Goal: Task Accomplishment & Management: Use online tool/utility

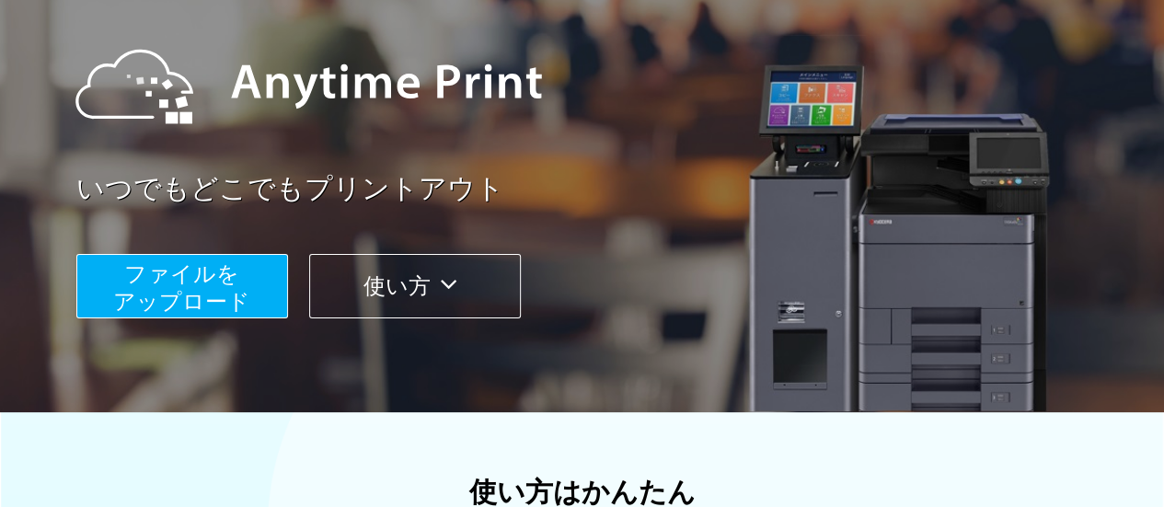
click at [248, 293] on button "ファイルを ​​アップロード" at bounding box center [182, 286] width 212 height 64
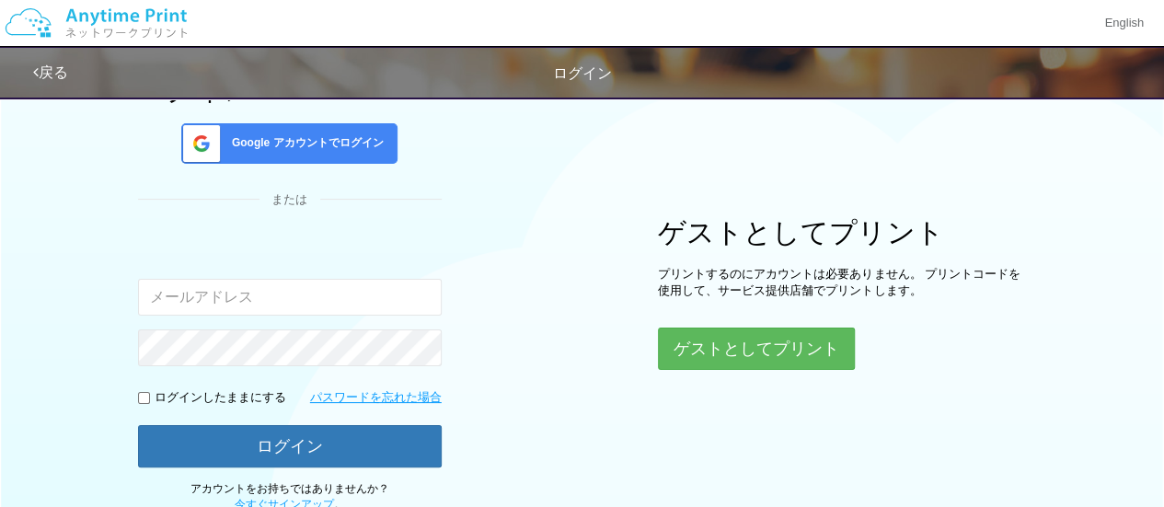
scroll to position [186, 0]
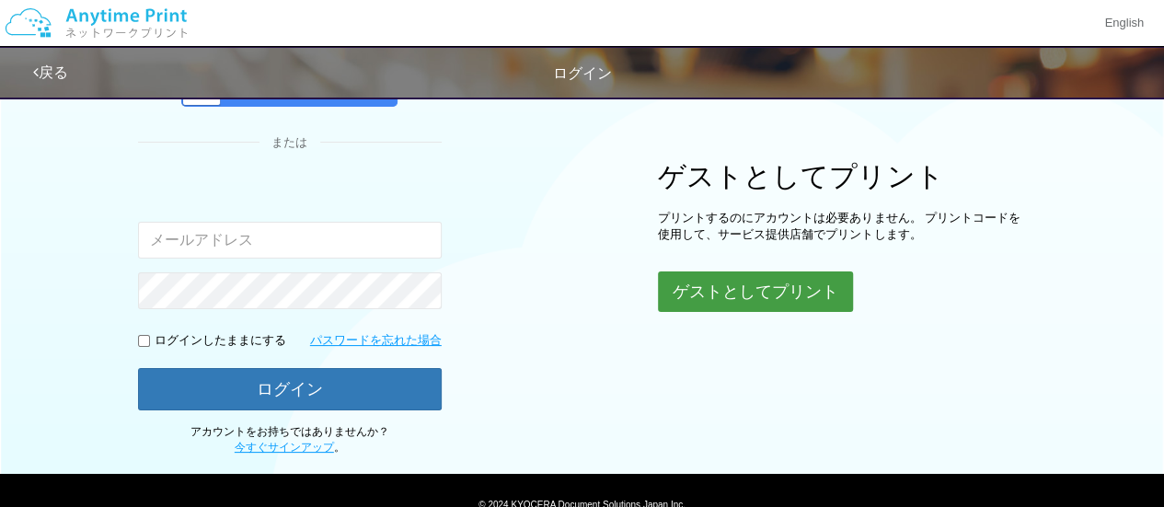
click at [668, 297] on button "ゲストとしてプリント" at bounding box center [755, 292] width 195 height 40
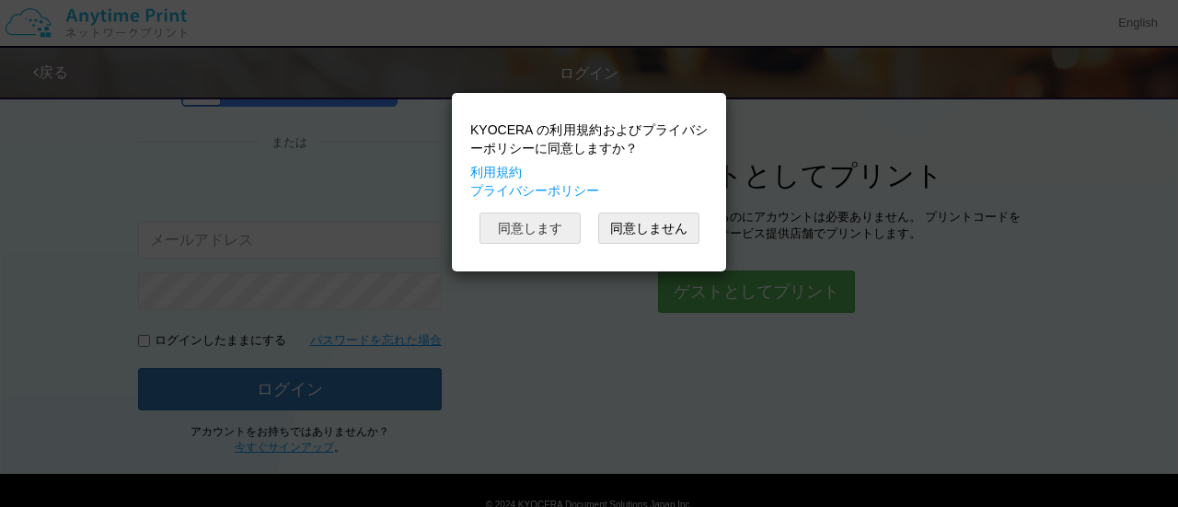
click at [564, 237] on button "同意します" at bounding box center [530, 228] width 101 height 31
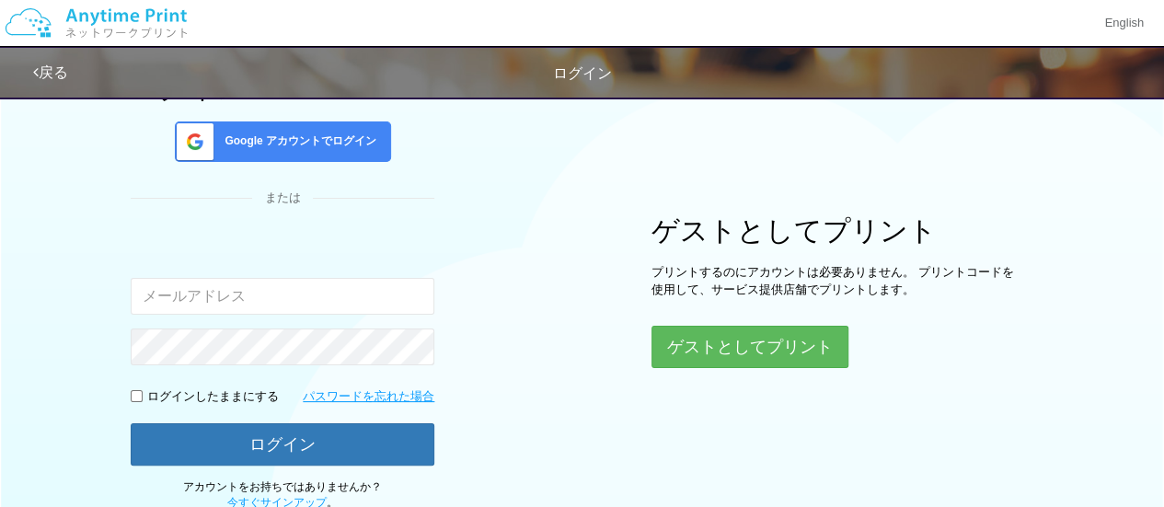
scroll to position [186, 0]
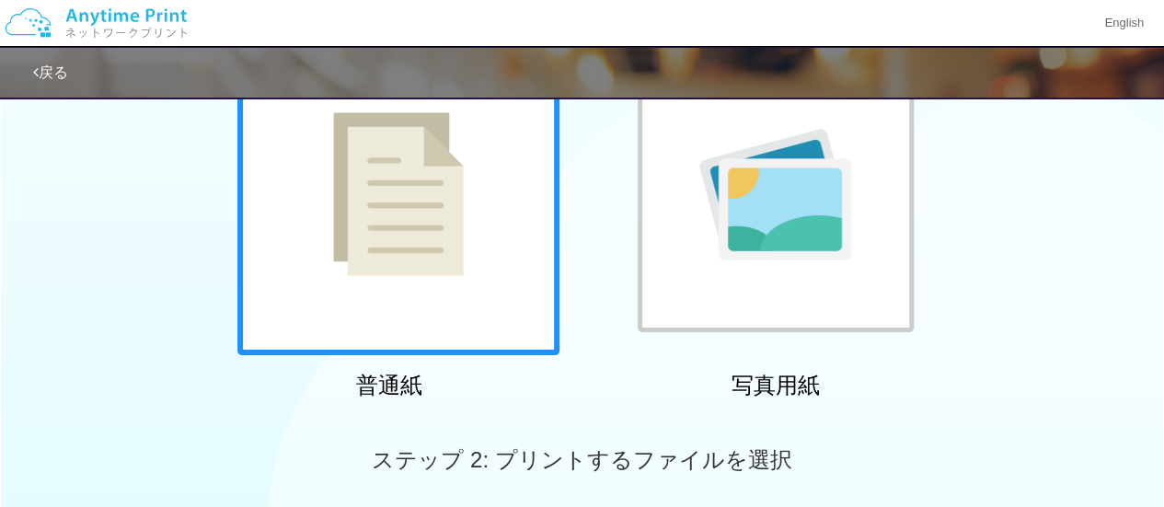
click at [489, 192] on div at bounding box center [398, 194] width 322 height 322
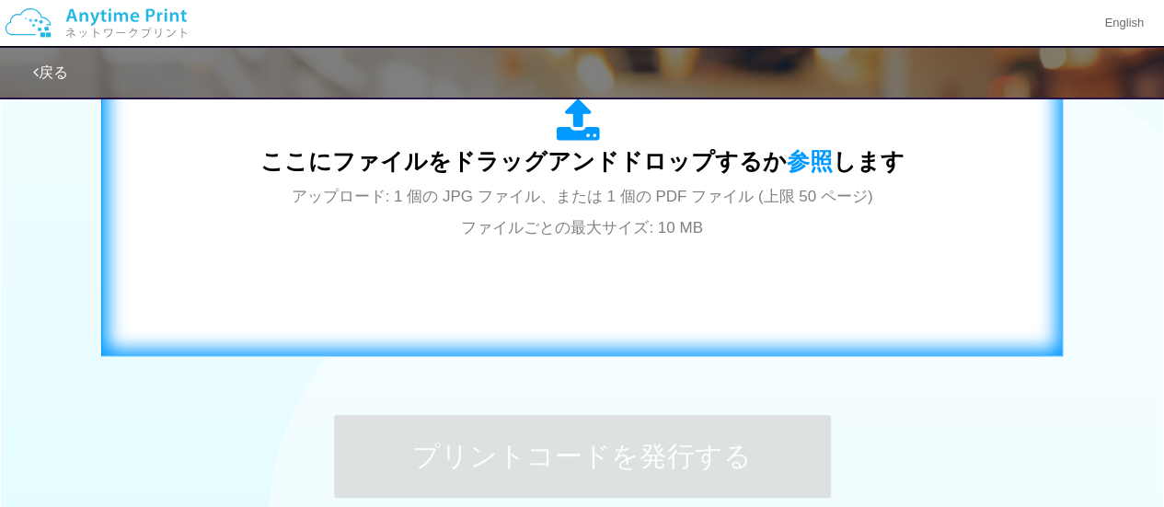
scroll to position [716, 0]
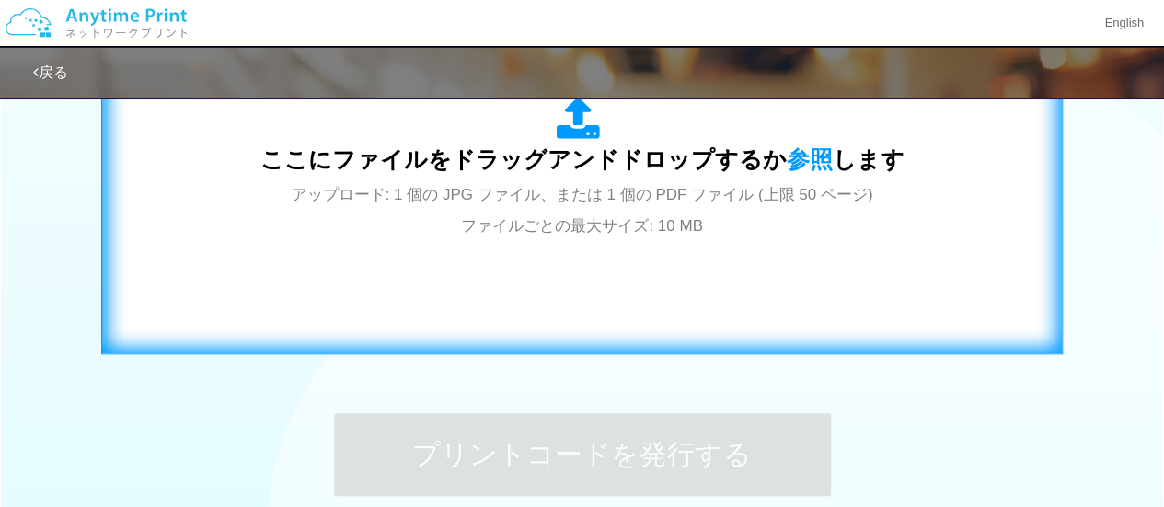
click at [514, 258] on div "ここにファイルをドラッグアンドドロップするか 参照 します アップロード: 1 個の JPG ファイル、または 1 個の PDF ファイル (上限 50 ペー…" at bounding box center [582, 168] width 923 height 333
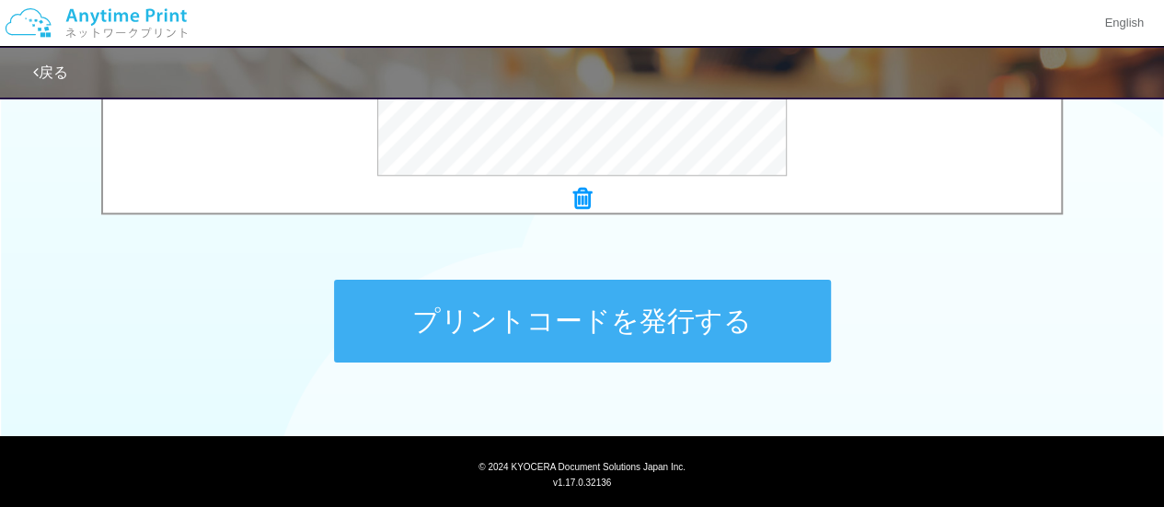
scroll to position [892, 0]
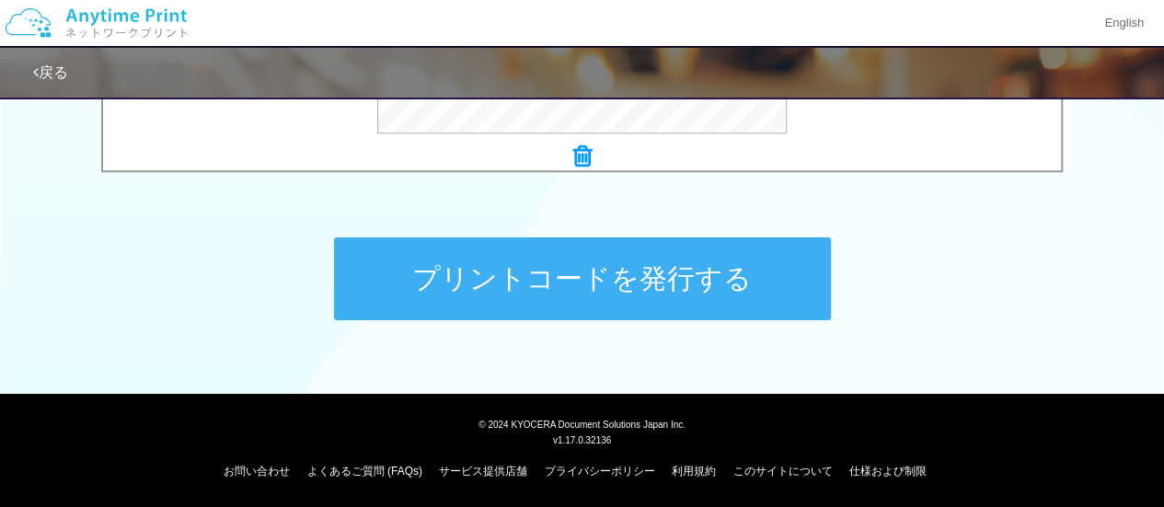
click at [606, 271] on button "プリントコードを発行する" at bounding box center [582, 278] width 497 height 83
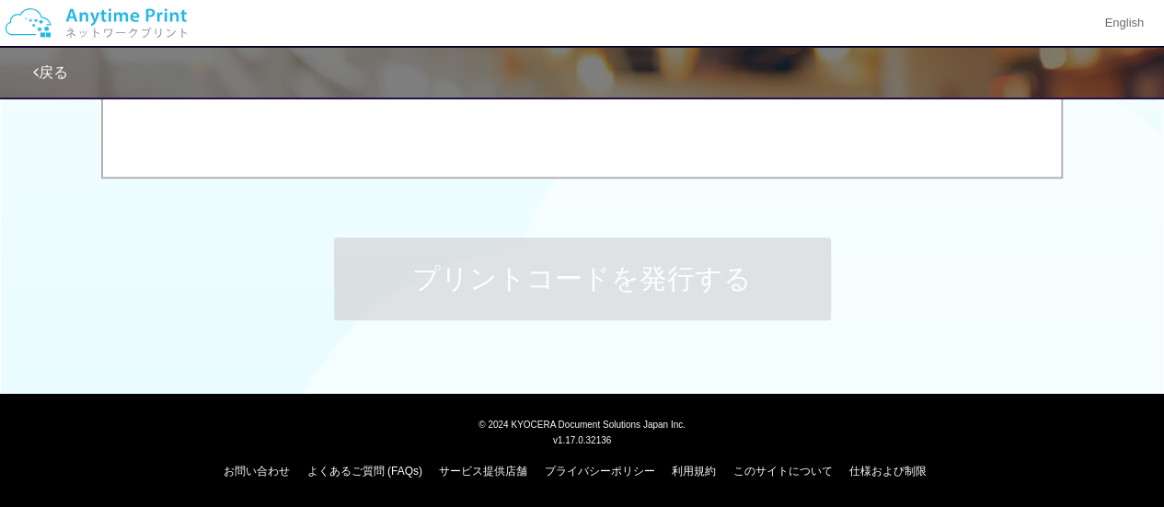
scroll to position [0, 0]
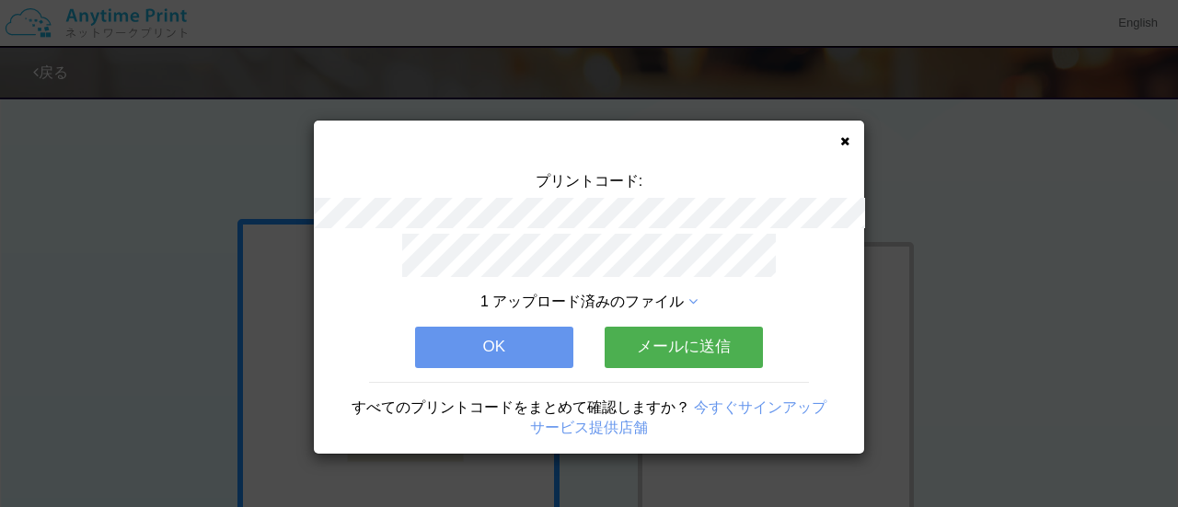
click at [501, 340] on button "OK" at bounding box center [494, 347] width 158 height 40
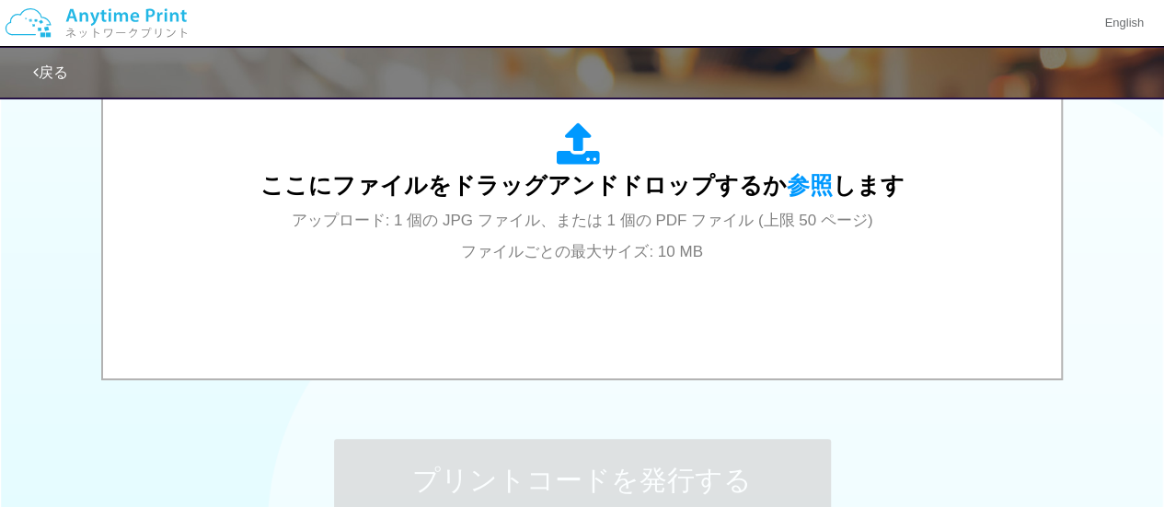
scroll to position [762, 0]
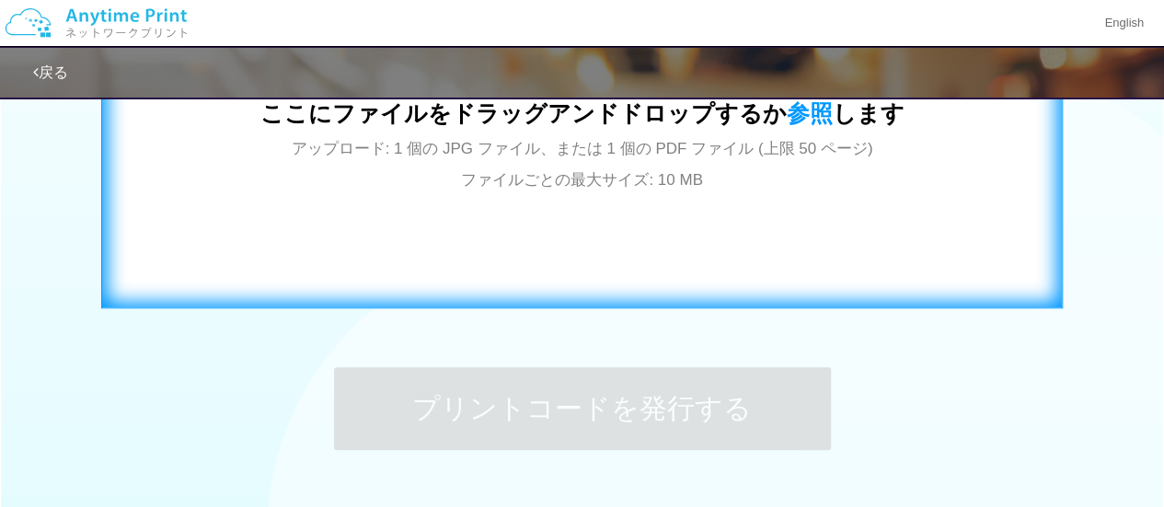
click at [585, 264] on div "ここにファイルをドラッグアンドドロップするか 参照 します アップロード: 1 個の JPG ファイル、または 1 個の PDF ファイル (上限 50 ペー…" at bounding box center [582, 122] width 923 height 333
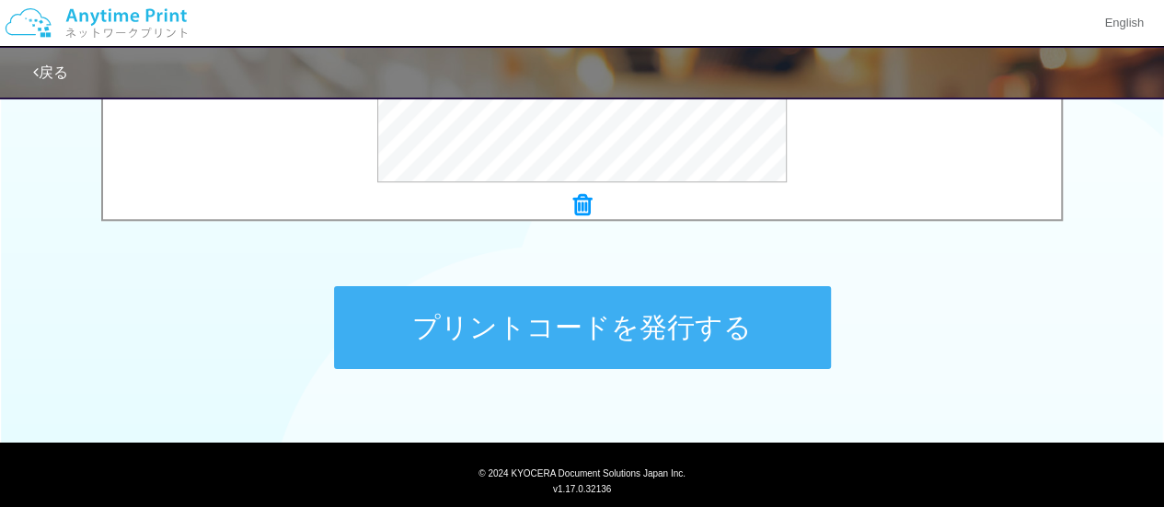
scroll to position [892, 0]
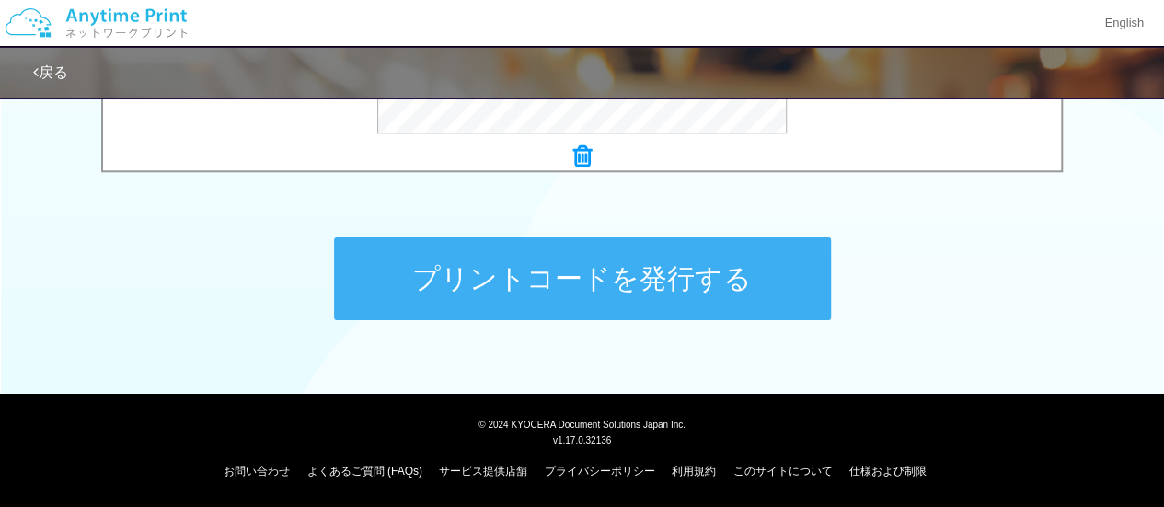
click at [649, 262] on button "プリントコードを発行する" at bounding box center [582, 278] width 497 height 83
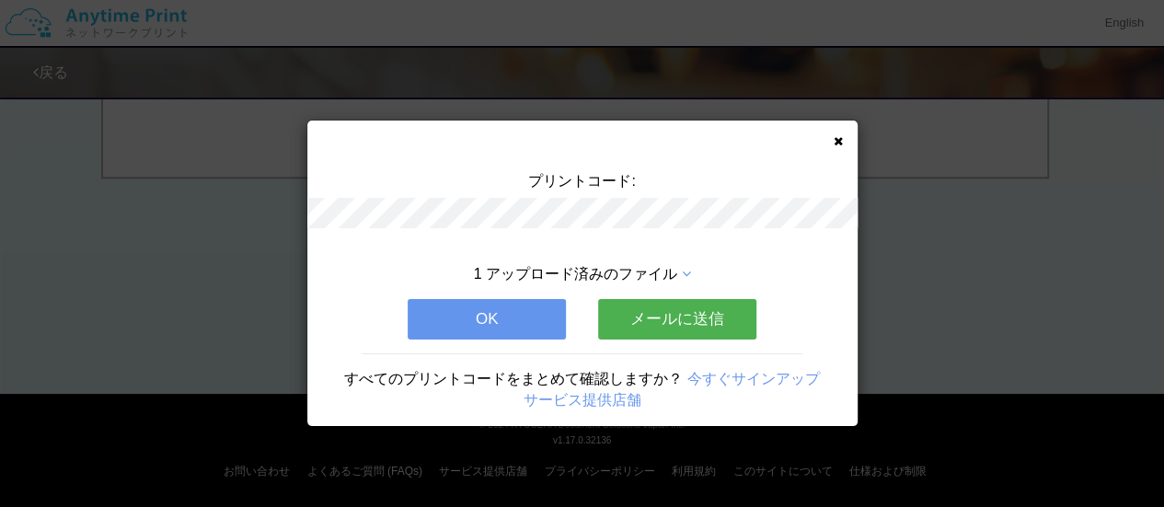
scroll to position [0, 0]
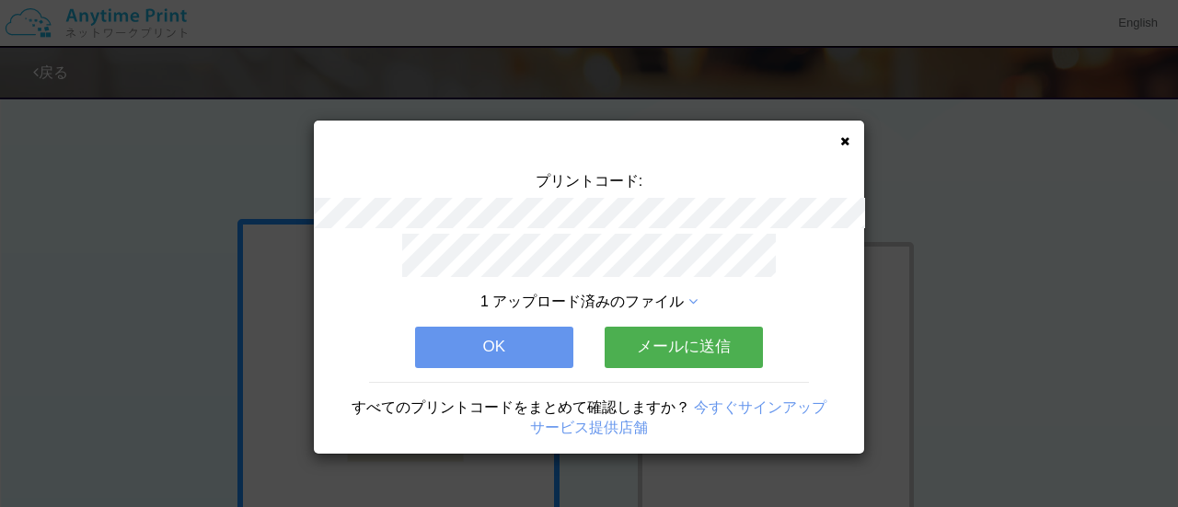
click at [528, 327] on button "OK" at bounding box center [494, 347] width 158 height 40
